Goal: Transaction & Acquisition: Download file/media

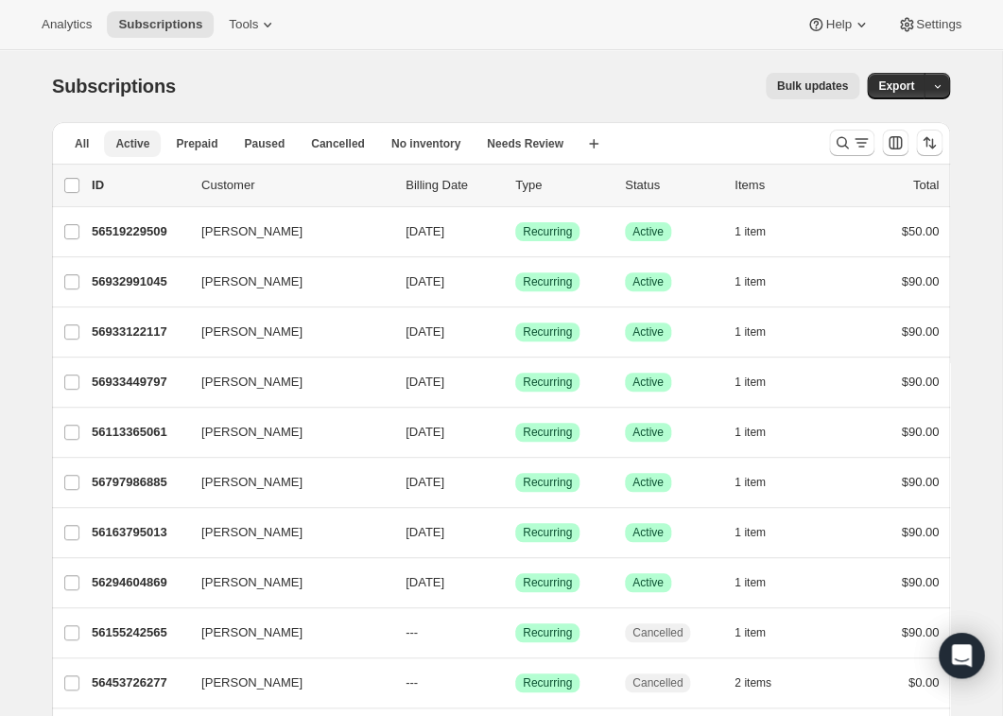
click at [138, 142] on span "Active" at bounding box center [132, 143] width 34 height 15
click at [133, 142] on span "Active" at bounding box center [132, 143] width 34 height 15
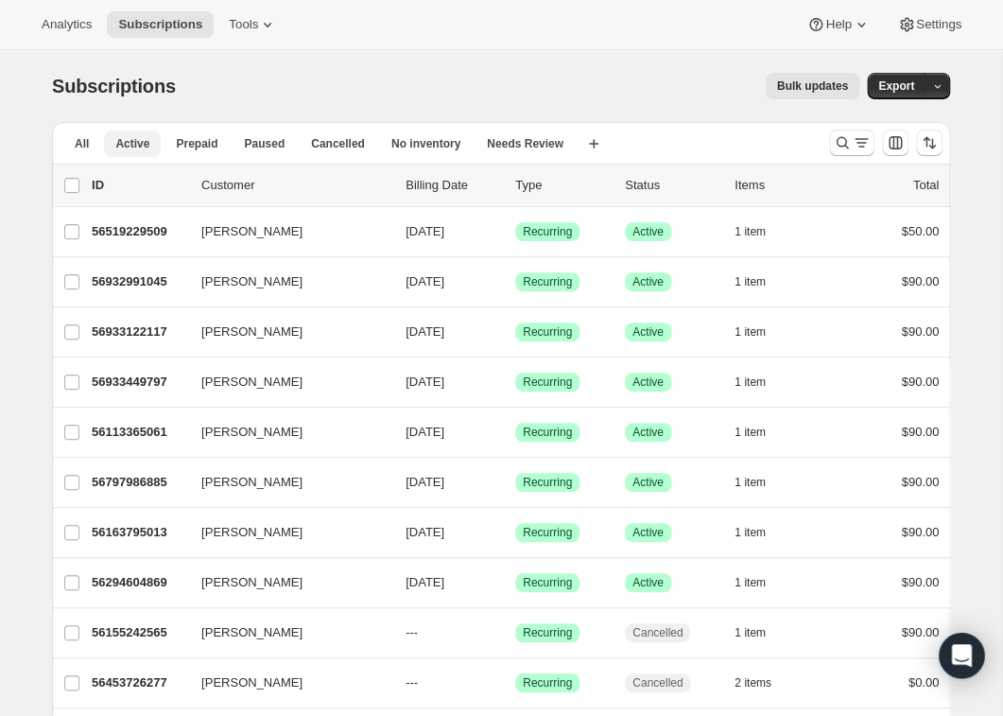
click at [133, 142] on span "Active" at bounding box center [132, 143] width 34 height 15
click at [631, 145] on div "All Active Prepaid Paused Cancelled No inventory Needs Review More views All Ac…" at bounding box center [433, 143] width 762 height 42
click at [83, 140] on span "All" at bounding box center [82, 143] width 14 height 15
click at [202, 147] on span "Prepaid" at bounding box center [197, 143] width 42 height 15
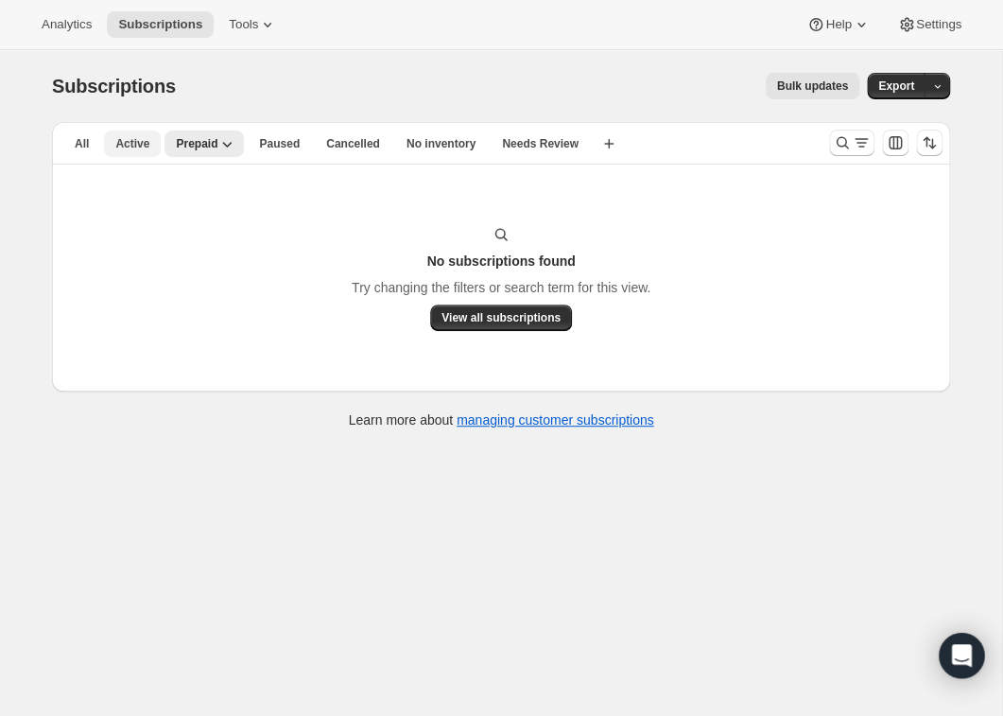
click at [142, 139] on span "Active" at bounding box center [132, 143] width 34 height 15
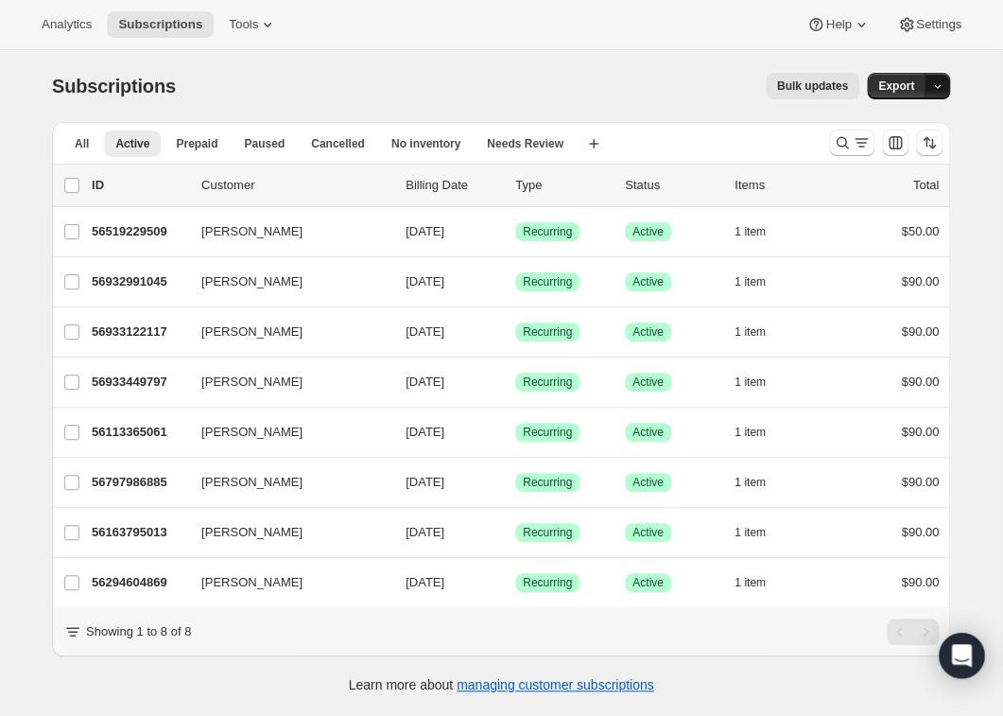
click at [940, 82] on icon "button" at bounding box center [937, 86] width 12 height 12
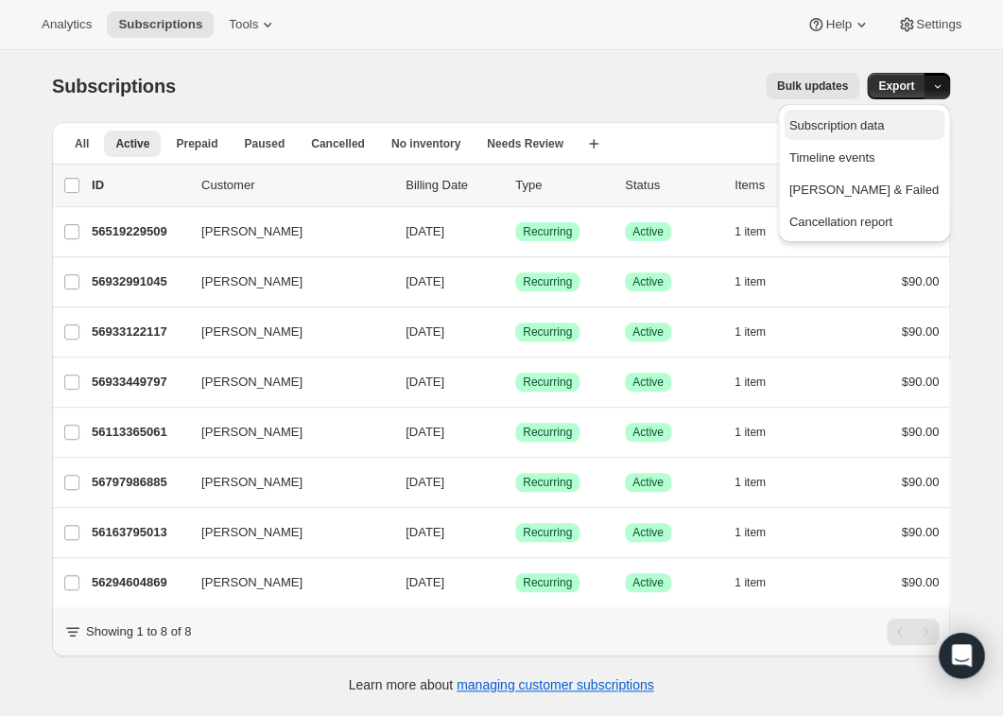
click at [884, 125] on span "Subscription data" at bounding box center [837, 125] width 95 height 14
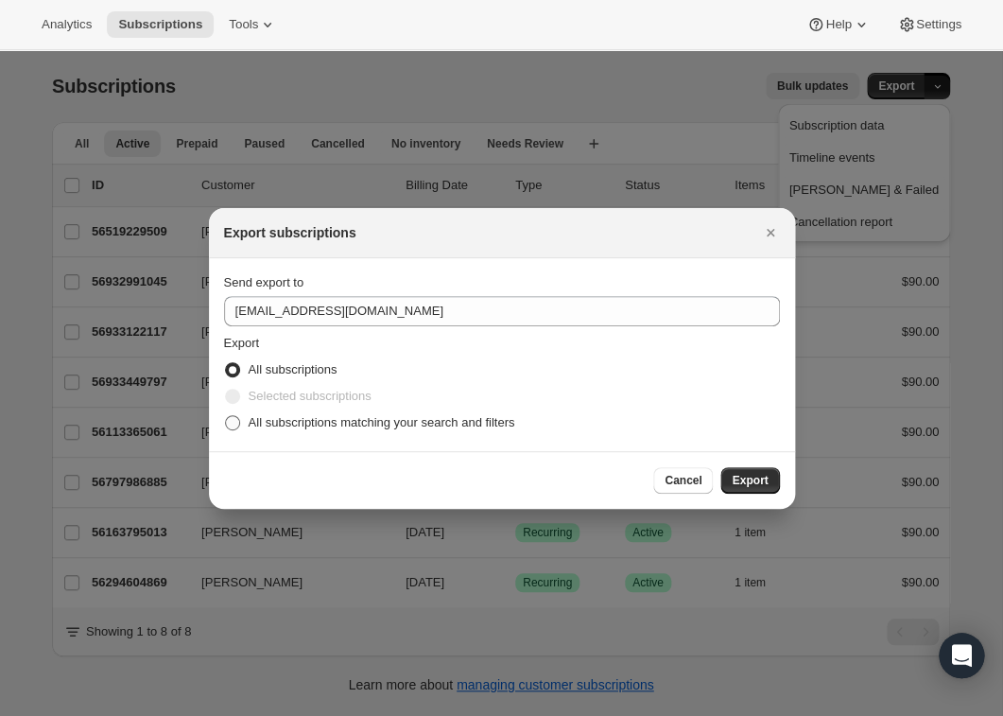
click at [238, 425] on span ":r6:" at bounding box center [232, 422] width 15 height 15
click at [226, 416] on input "All subscriptions matching your search and filters" at bounding box center [225, 415] width 1 height 1
radio input "true"
click at [755, 478] on span "Export" at bounding box center [750, 480] width 36 height 15
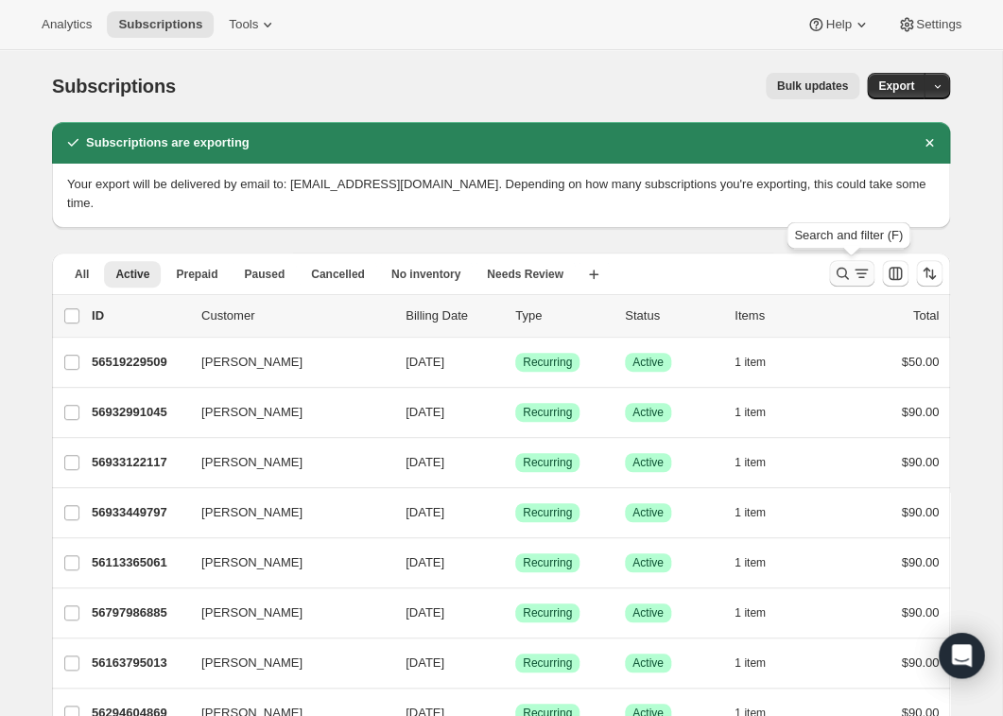
click at [843, 275] on icon "Search and filter results" at bounding box center [842, 273] width 19 height 19
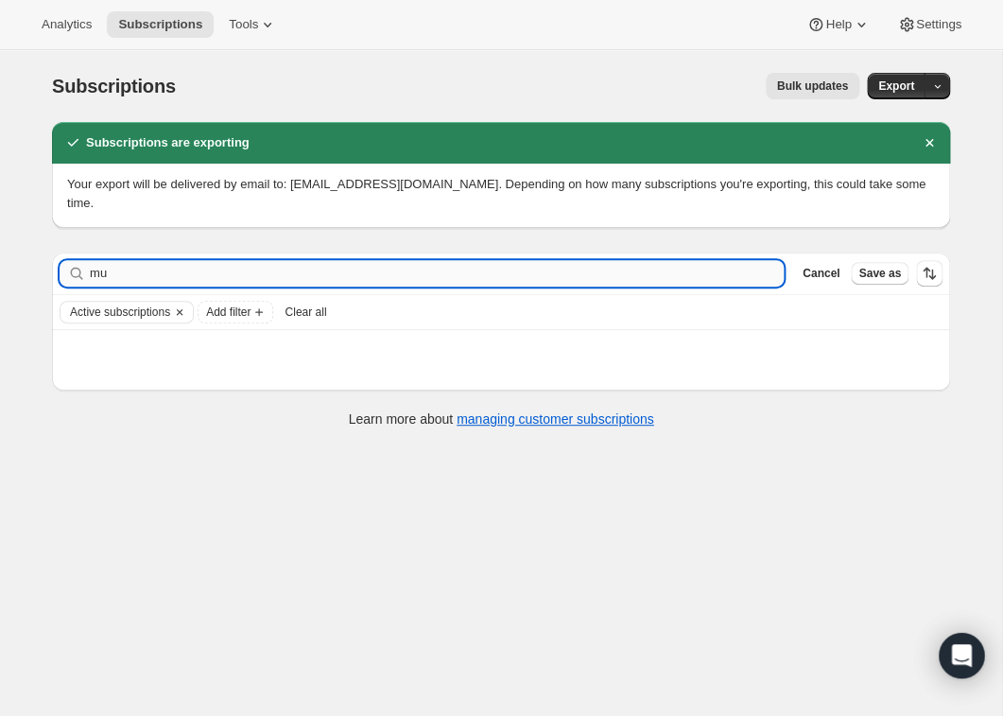
type input "m"
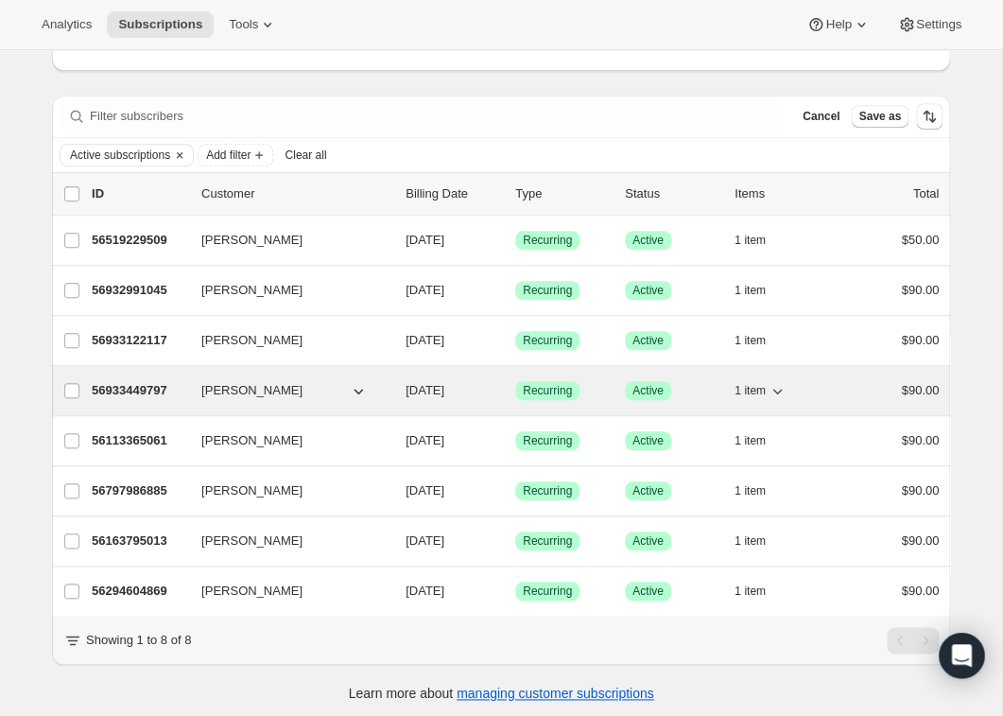
scroll to position [162, 0]
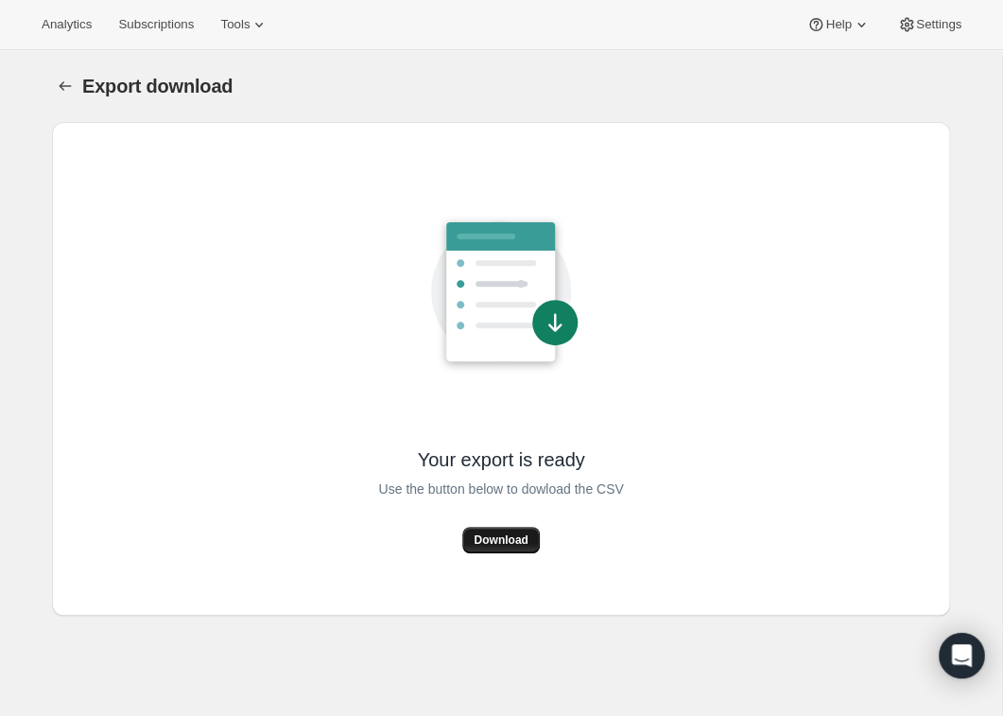
click at [510, 533] on button "Download" at bounding box center [500, 540] width 77 height 26
